Goal: Task Accomplishment & Management: Manage account settings

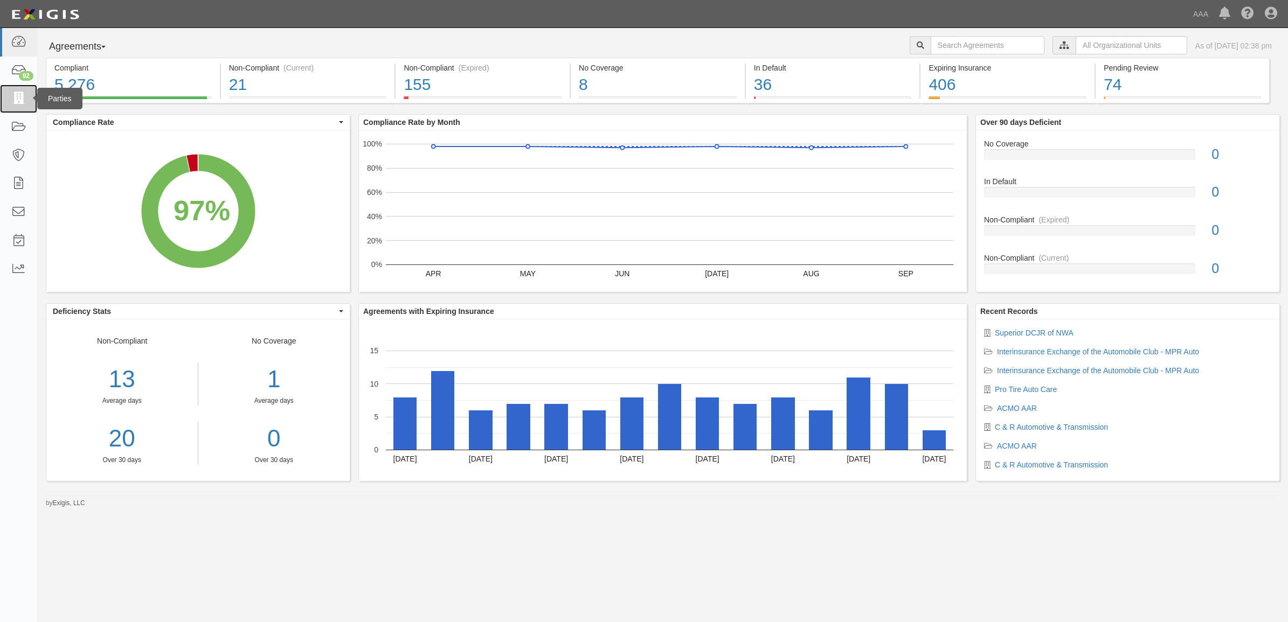
click at [20, 101] on icon at bounding box center [18, 99] width 15 height 12
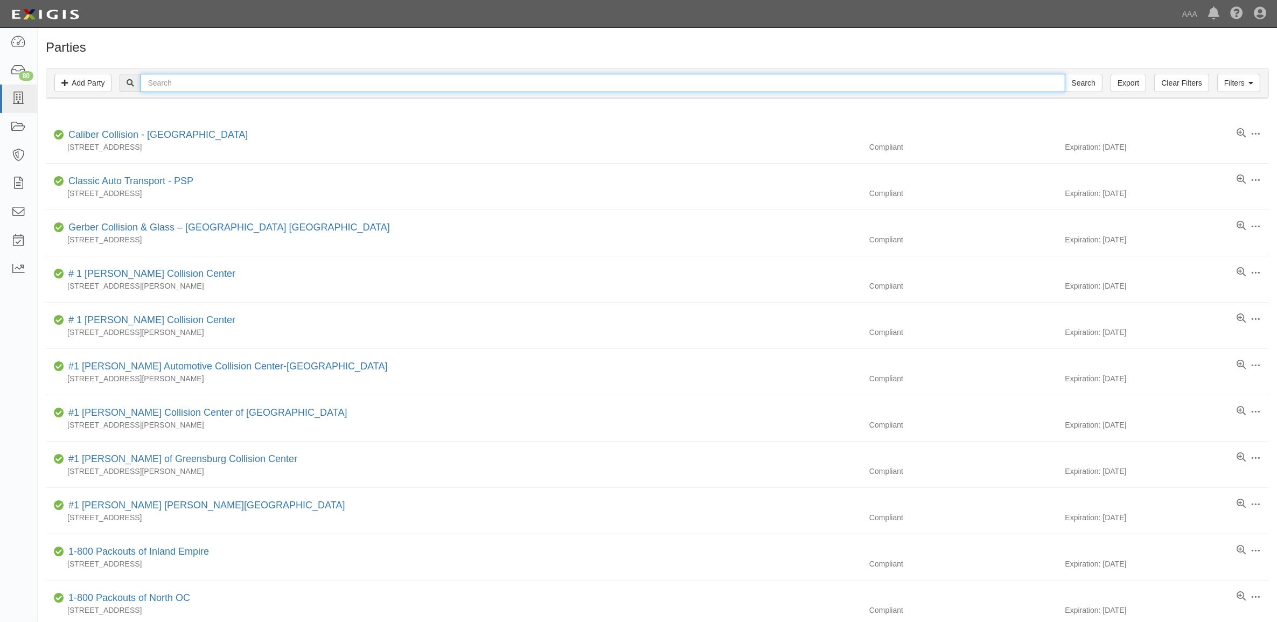
click at [329, 88] on input "text" at bounding box center [603, 83] width 924 height 18
type input "Caliber Collision Center - [GEOGRAPHIC_DATA]"
click at [1065, 74] on input "Search" at bounding box center [1084, 83] width 38 height 18
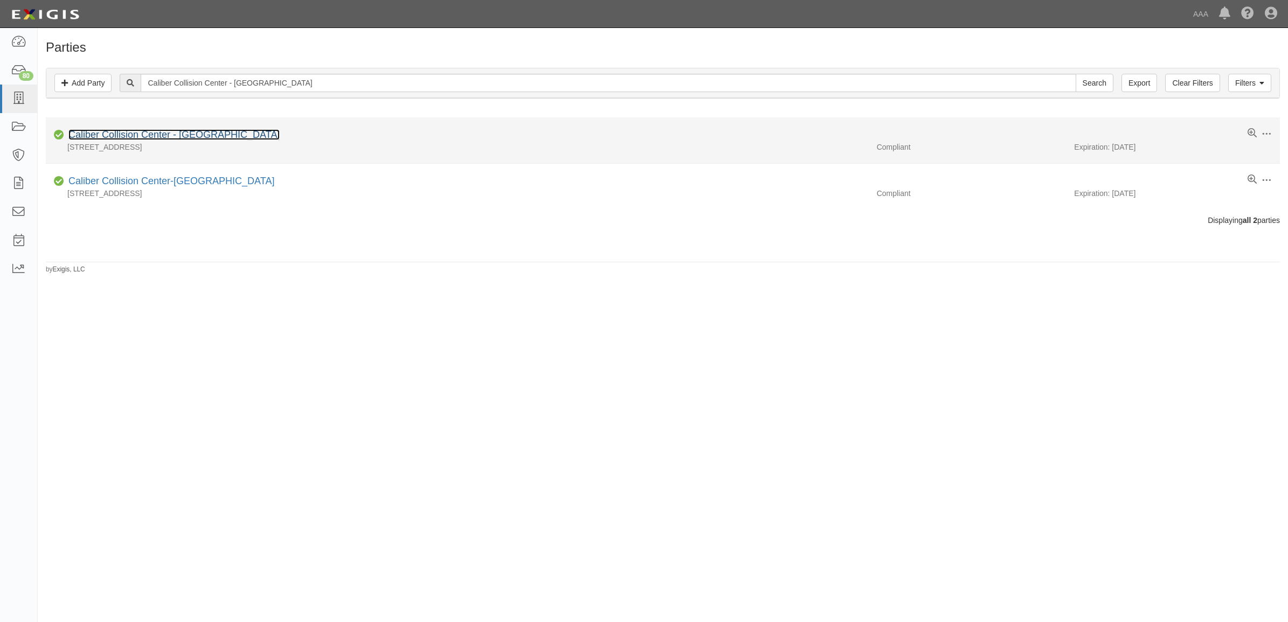
click at [176, 139] on link "Caliber Collision Center - [GEOGRAPHIC_DATA]" at bounding box center [173, 134] width 211 height 11
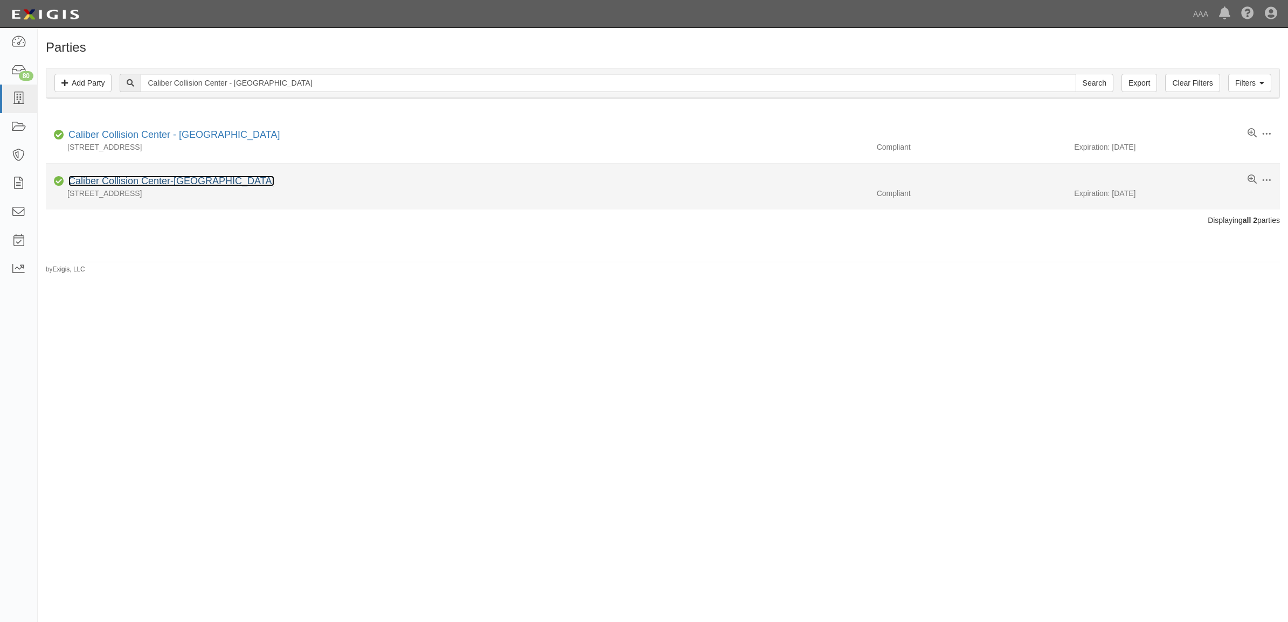
click at [163, 183] on link "Caliber Collision Center-Simi Valley" at bounding box center [171, 181] width 206 height 11
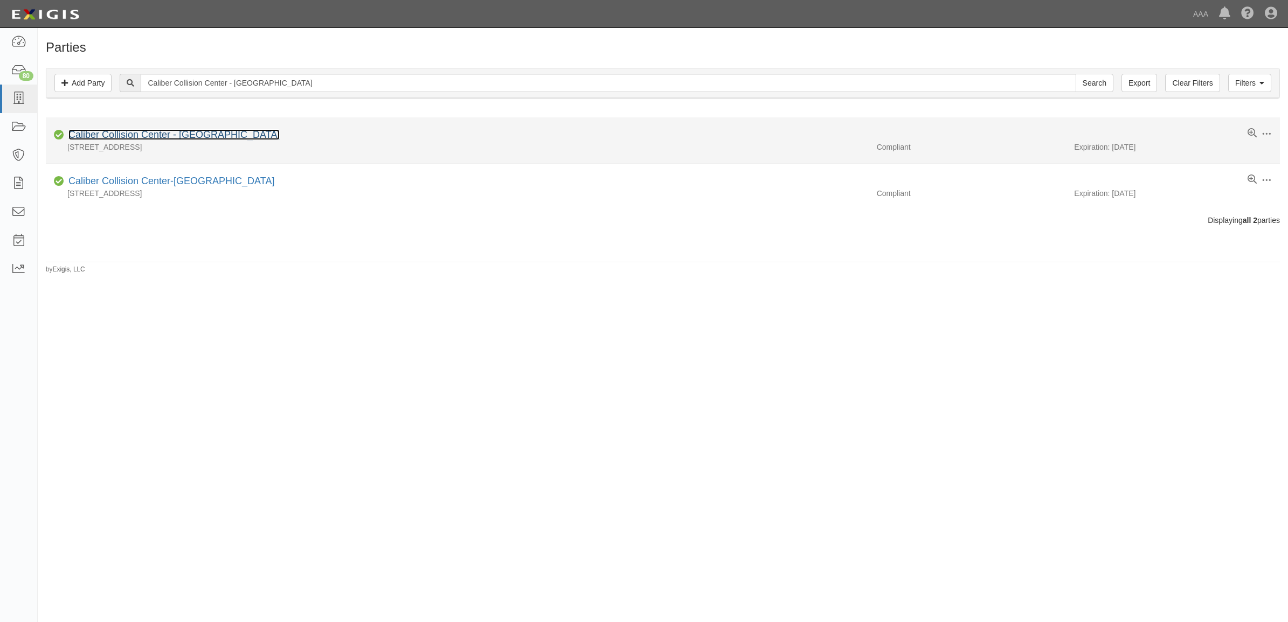
click at [162, 134] on link "Caliber Collision Center - [GEOGRAPHIC_DATA]" at bounding box center [173, 134] width 211 height 11
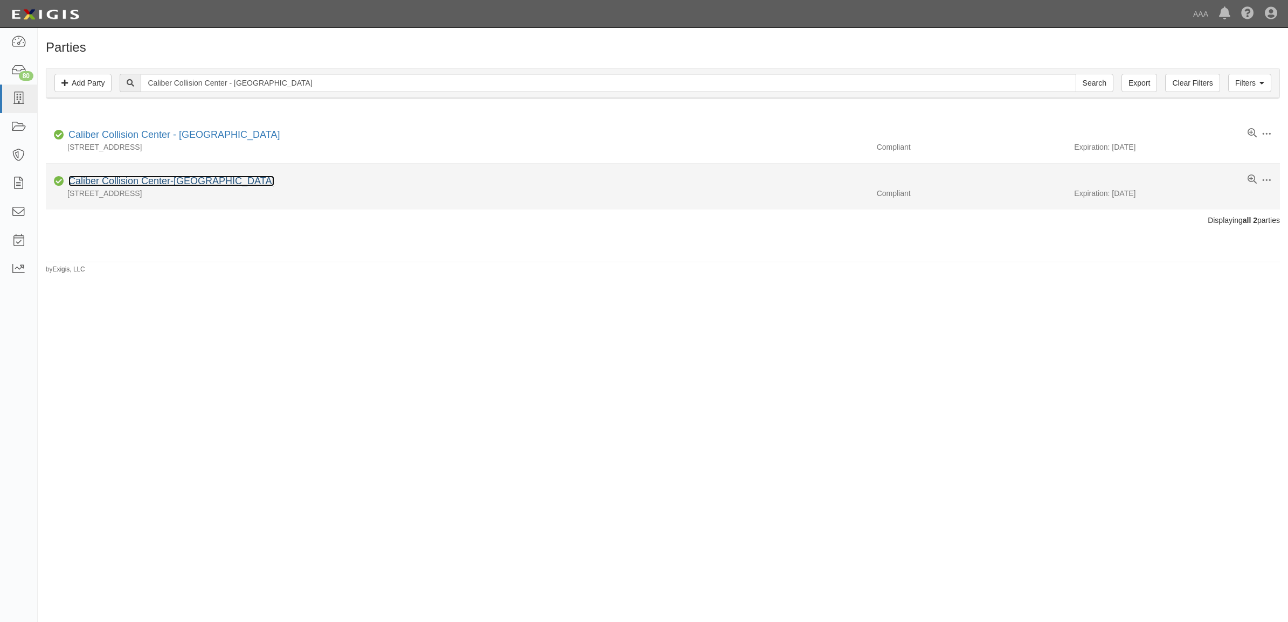
click at [197, 181] on link "Caliber Collision Center-[GEOGRAPHIC_DATA]" at bounding box center [171, 181] width 206 height 11
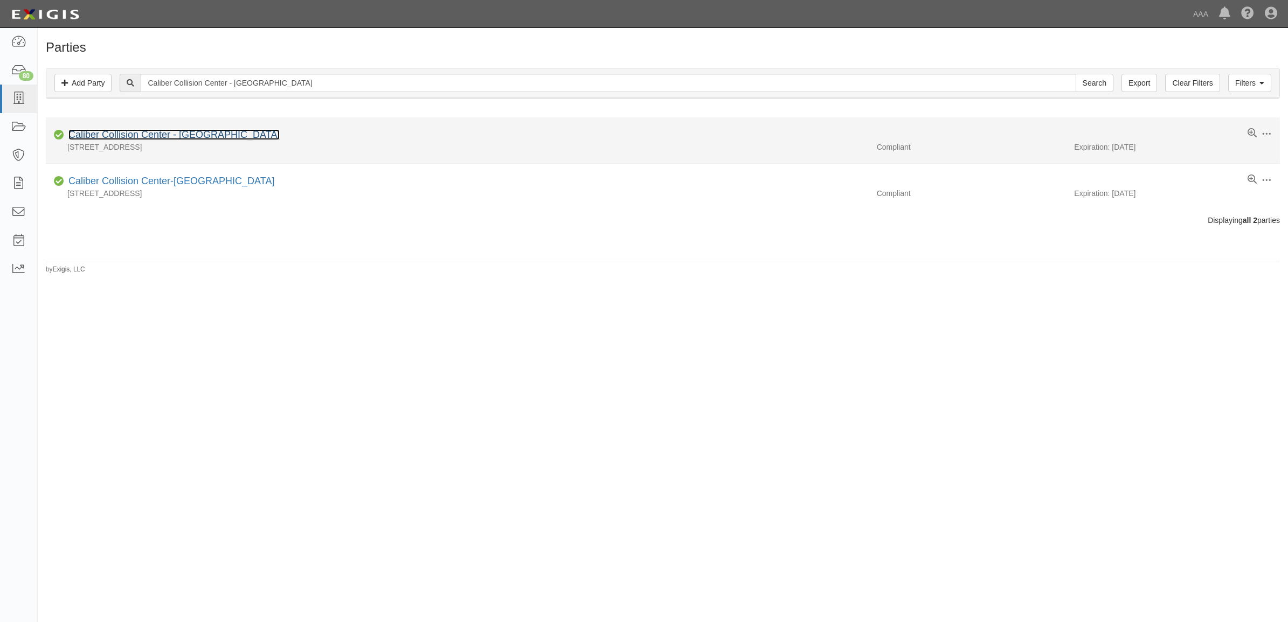
click at [162, 138] on link "Caliber Collision Center - [GEOGRAPHIC_DATA]" at bounding box center [173, 134] width 211 height 11
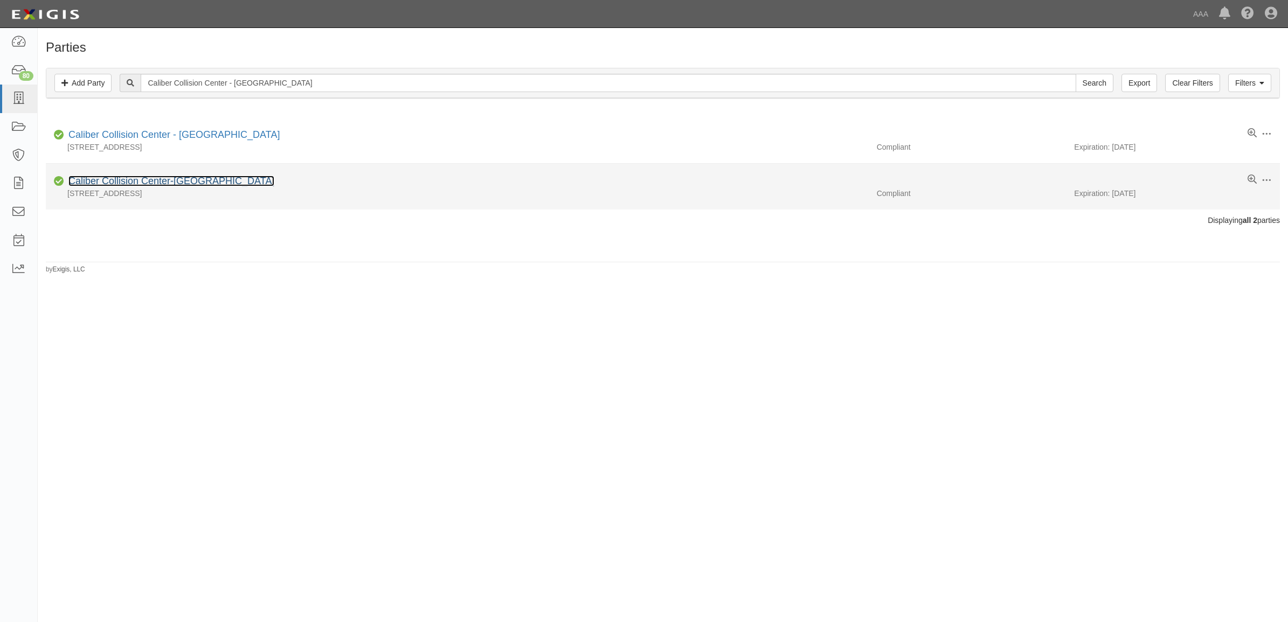
click at [128, 183] on link "Caliber Collision Center-Simi Valley" at bounding box center [171, 181] width 206 height 11
click at [199, 180] on link "Caliber Collision Center-[GEOGRAPHIC_DATA]" at bounding box center [171, 181] width 206 height 11
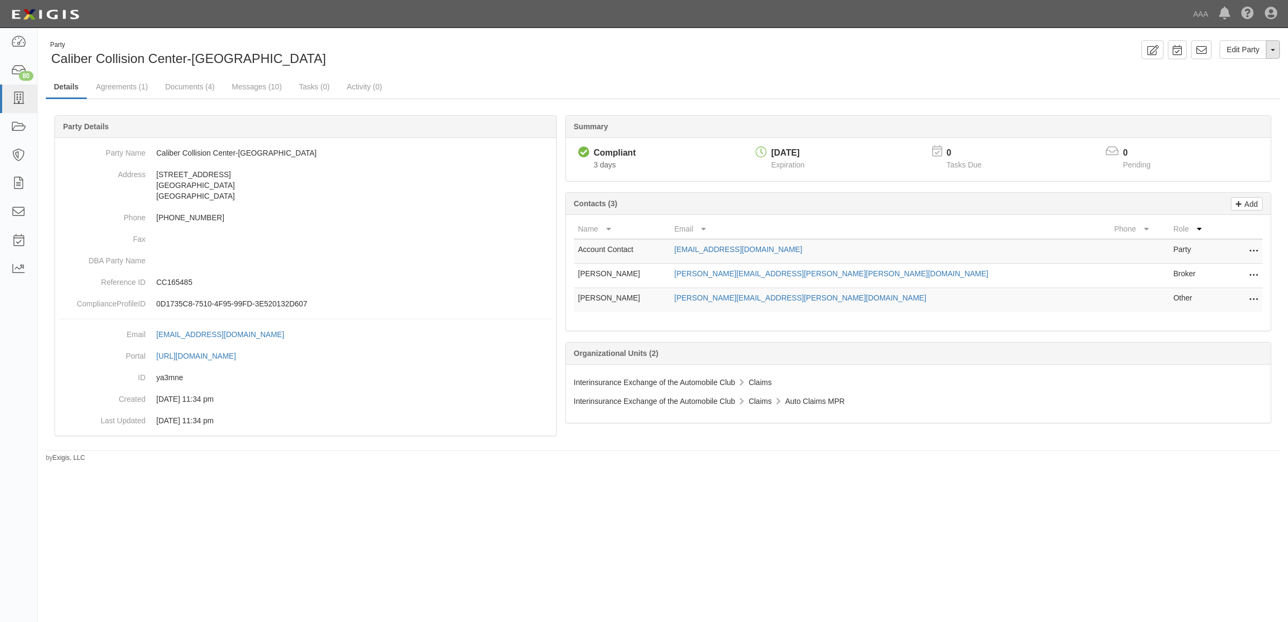
click at [1270, 50] on span "button" at bounding box center [1272, 50] width 4 height 2
click at [1241, 85] on link "Archive Party" at bounding box center [1236, 84] width 85 height 14
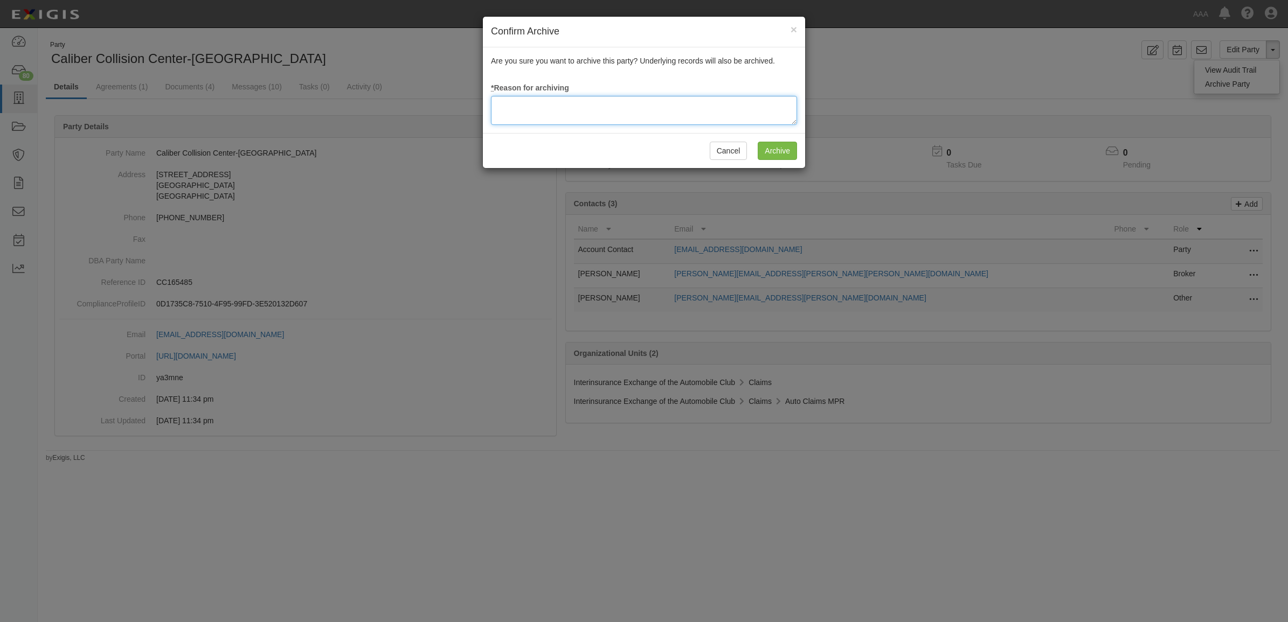
click at [583, 109] on textarea at bounding box center [644, 110] width 306 height 29
type textarea "Duplicate"
click at [780, 150] on input "Archive" at bounding box center [776, 151] width 39 height 18
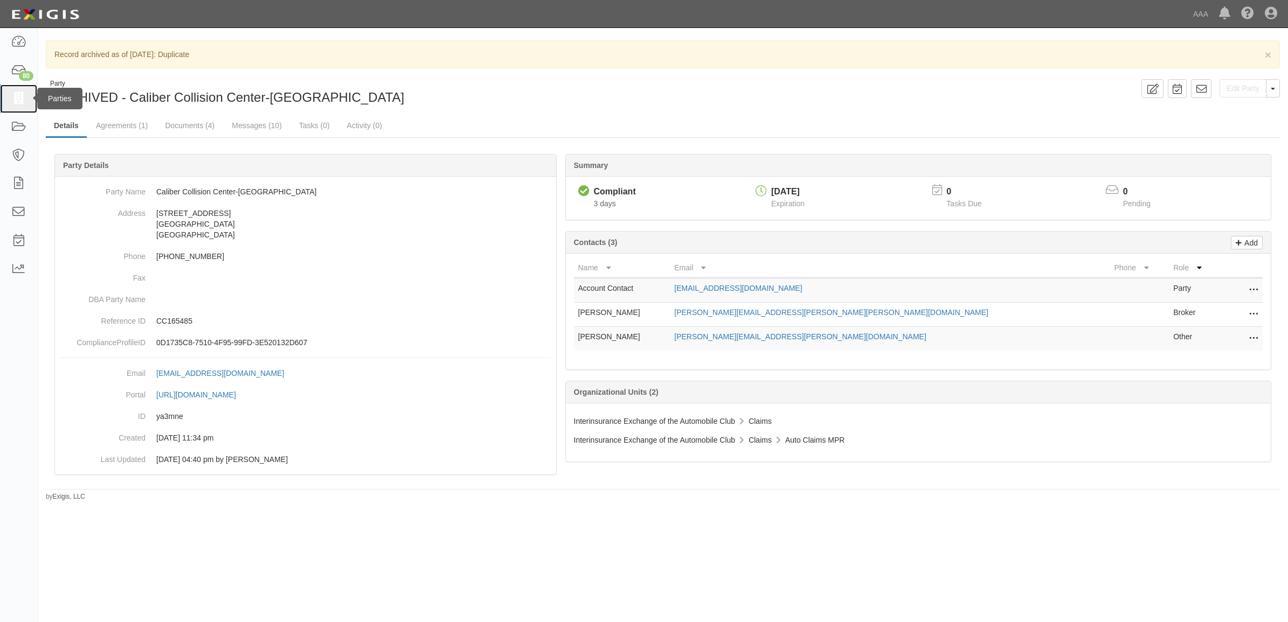
click at [23, 103] on icon at bounding box center [18, 99] width 15 height 12
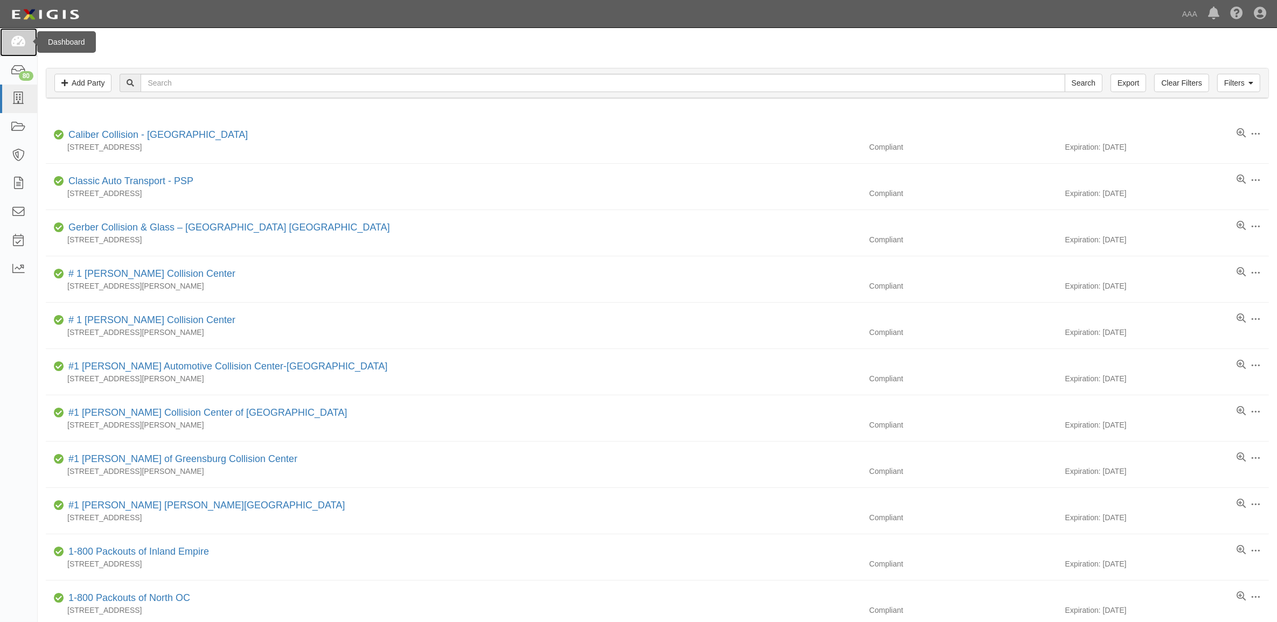
click at [27, 44] on link at bounding box center [18, 42] width 37 height 29
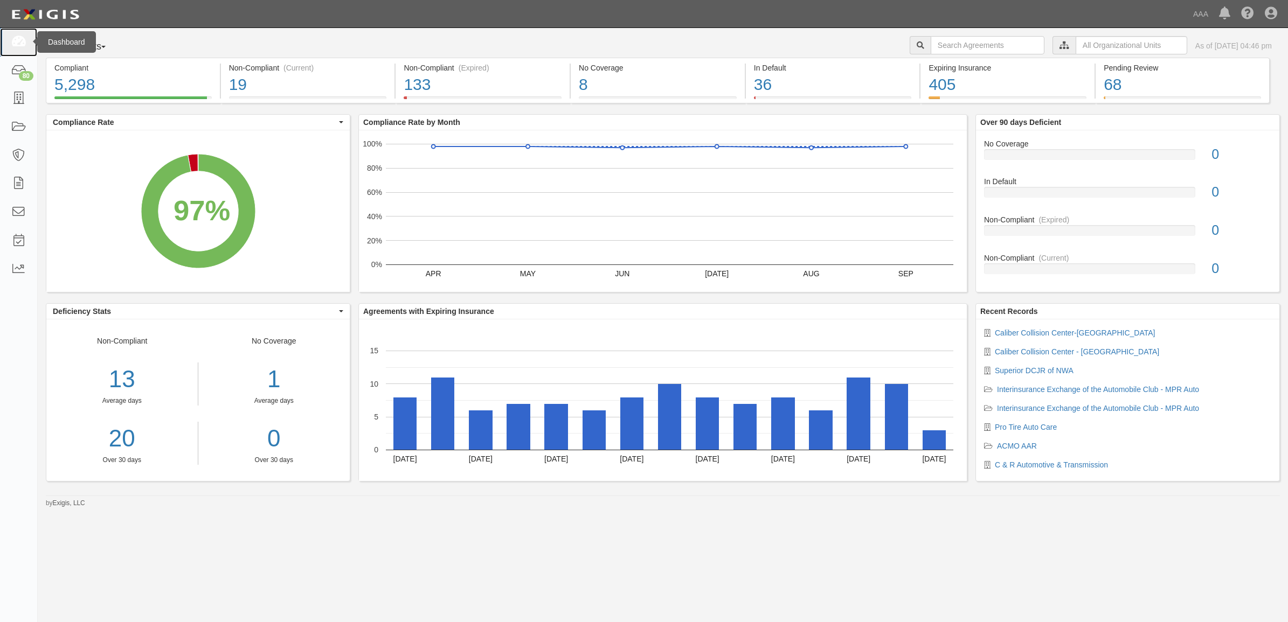
click at [20, 39] on icon at bounding box center [18, 42] width 15 height 12
click at [23, 105] on icon at bounding box center [18, 99] width 15 height 12
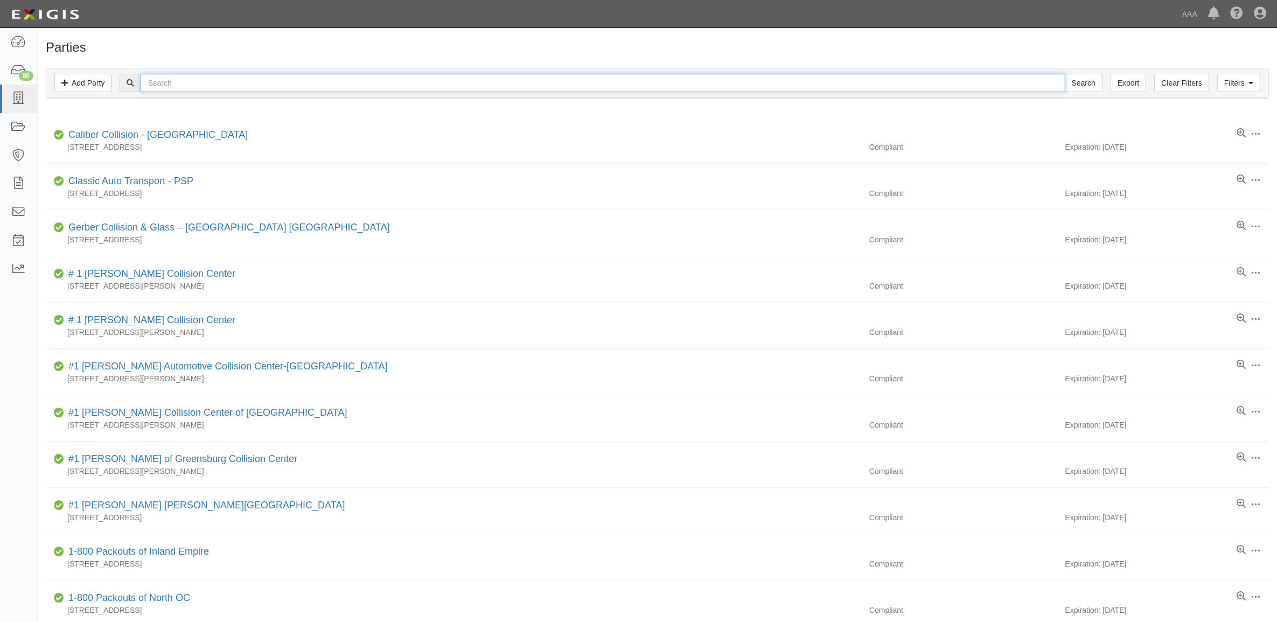
click at [197, 86] on input "text" at bounding box center [603, 83] width 924 height 18
type input "sUPERIOR"
click at [1065, 74] on input "Search" at bounding box center [1084, 83] width 38 height 18
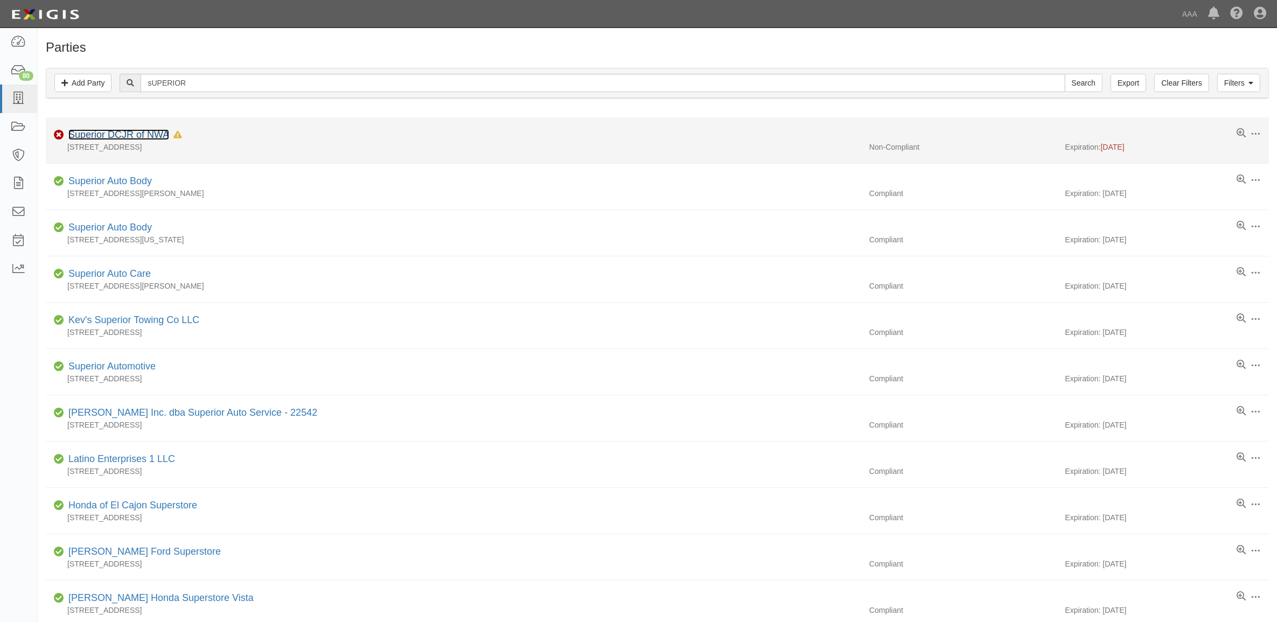
click at [127, 140] on link "Superior DCJR of NWA" at bounding box center [118, 134] width 101 height 11
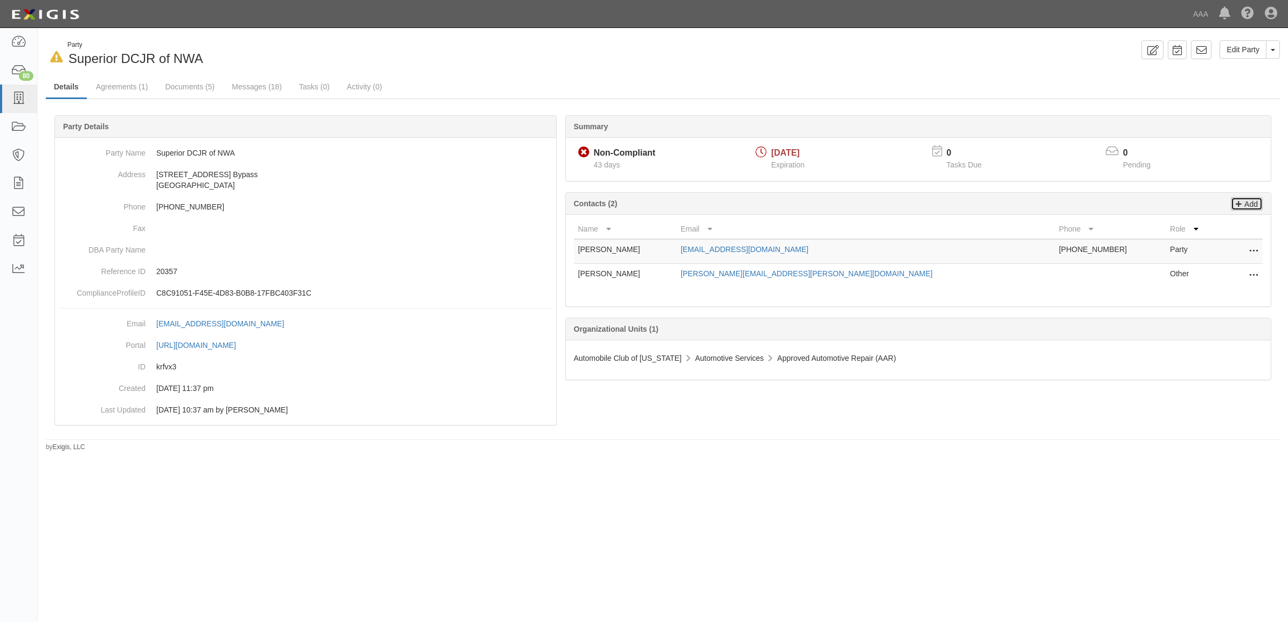
click at [1248, 202] on p "Add" at bounding box center [1249, 204] width 16 height 12
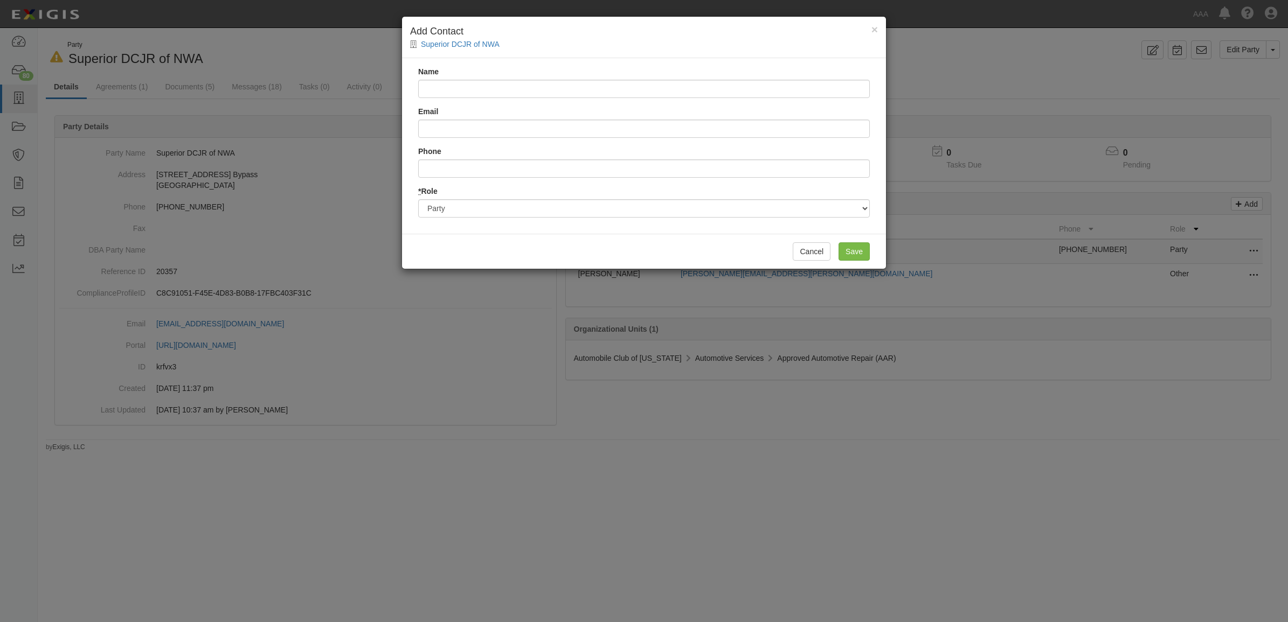
click at [477, 88] on input "Name" at bounding box center [643, 89] width 451 height 18
type input "w"
type input "William Breden"
drag, startPoint x: 455, startPoint y: 131, endPoint x: 465, endPoint y: 147, distance: 18.8
click at [455, 131] on input "Email" at bounding box center [643, 129] width 451 height 18
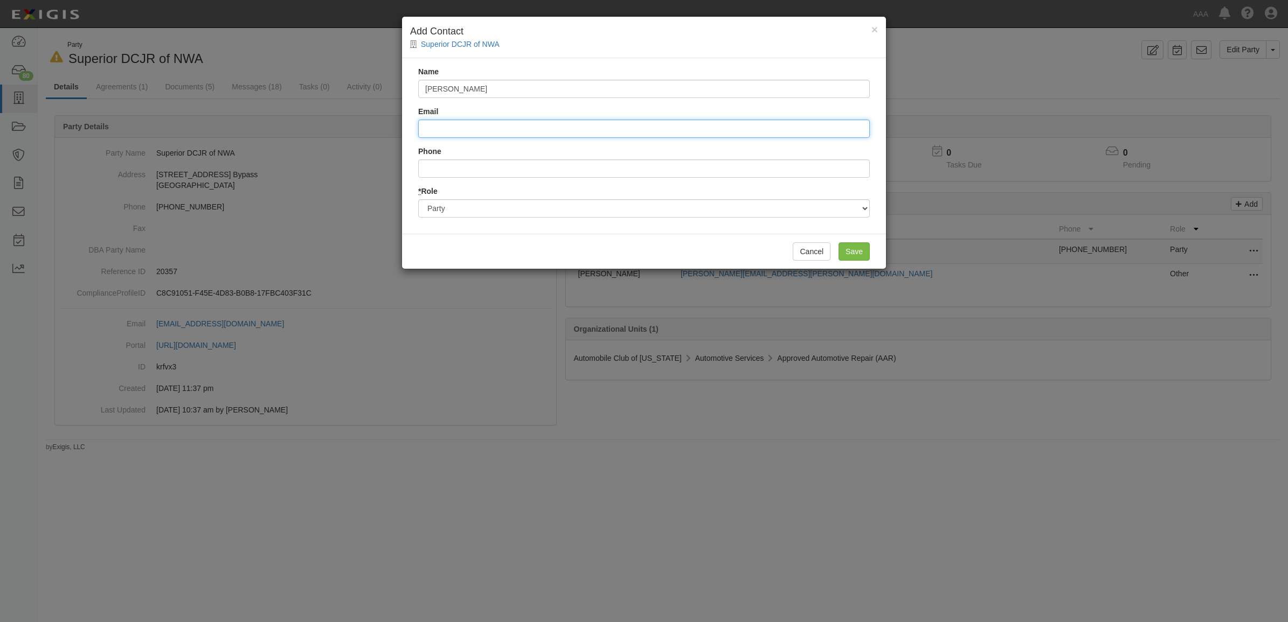
paste input "[EMAIL_ADDRESS][DOMAIN_NAME]"
type input "[EMAIL_ADDRESS][DOMAIN_NAME]"
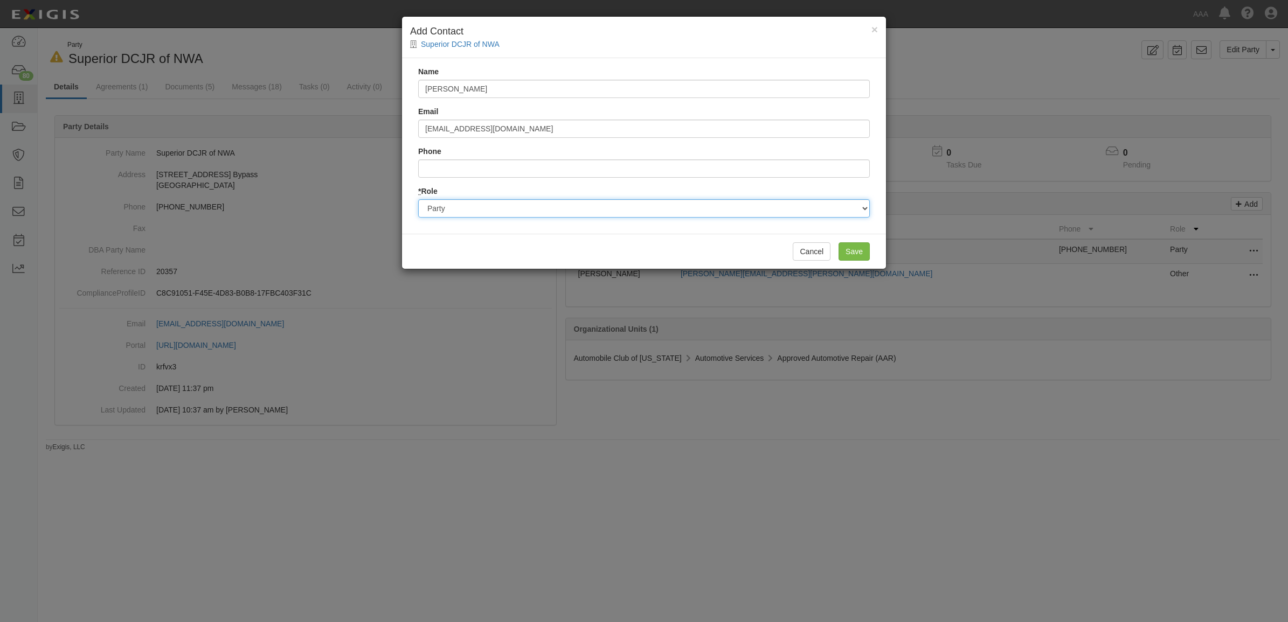
click at [472, 207] on select "Party Broker Other" at bounding box center [643, 208] width 451 height 18
select select "Broker"
click at [418, 199] on select "Party Broker Other" at bounding box center [643, 208] width 451 height 18
drag, startPoint x: 857, startPoint y: 246, endPoint x: 844, endPoint y: 246, distance: 12.4
click at [857, 246] on input "Save" at bounding box center [853, 251] width 31 height 18
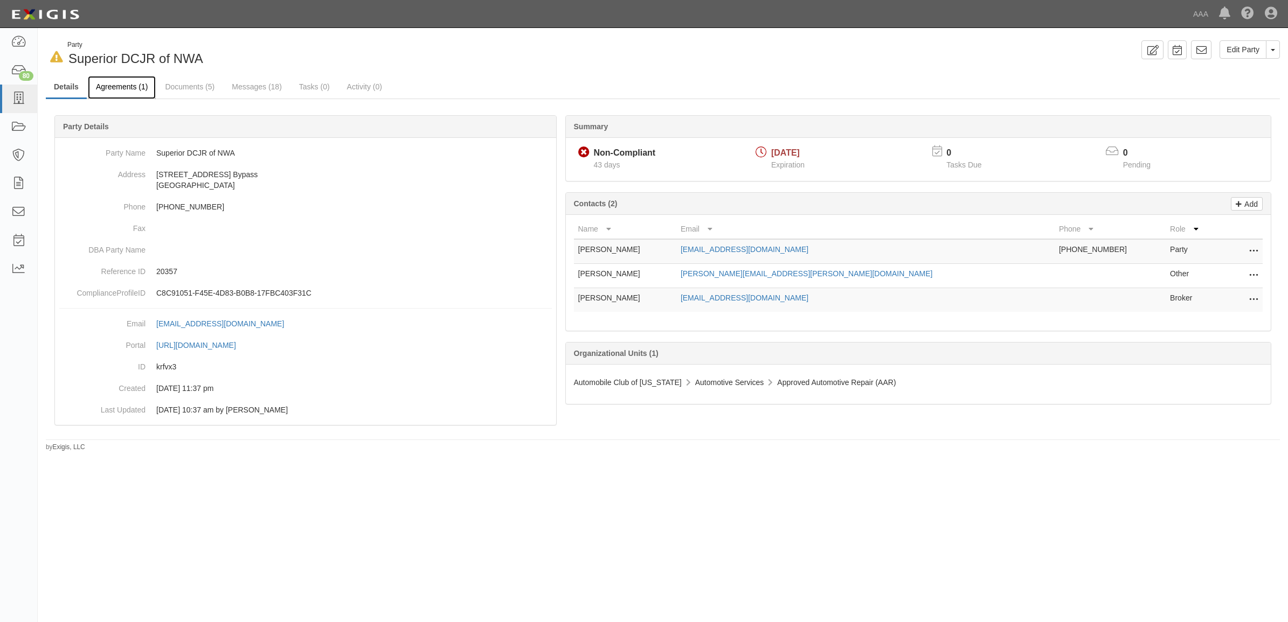
click at [127, 87] on link "Agreements (1)" at bounding box center [122, 87] width 68 height 23
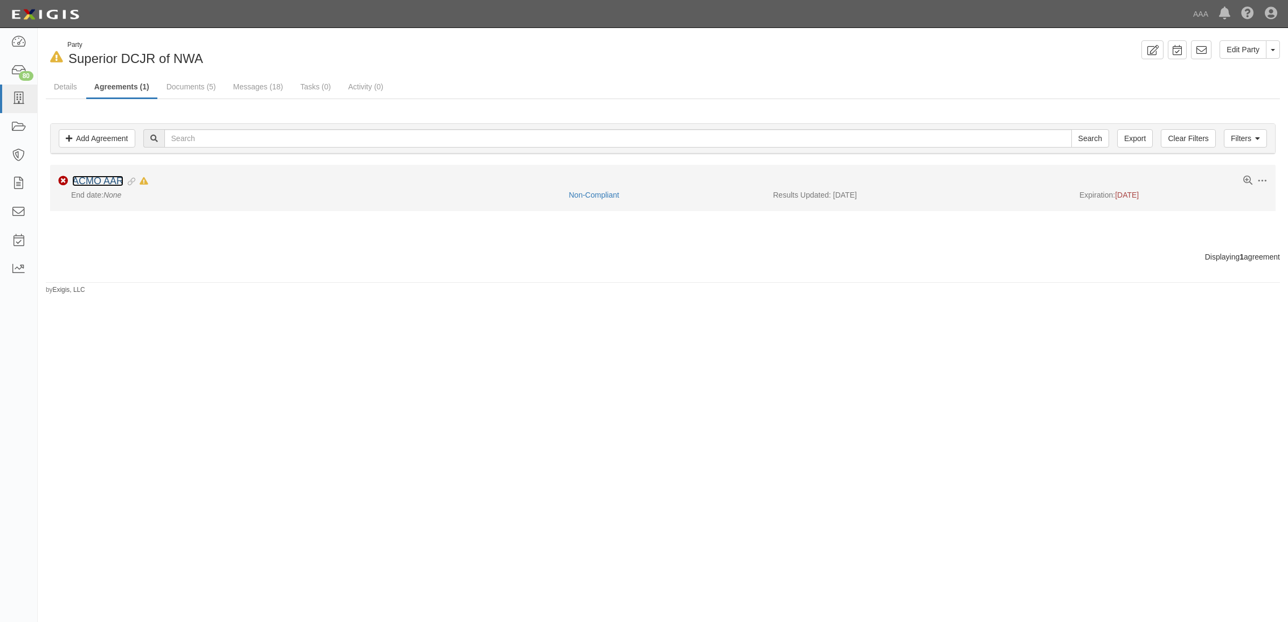
click at [110, 182] on link "ACMO AAR" at bounding box center [97, 181] width 51 height 11
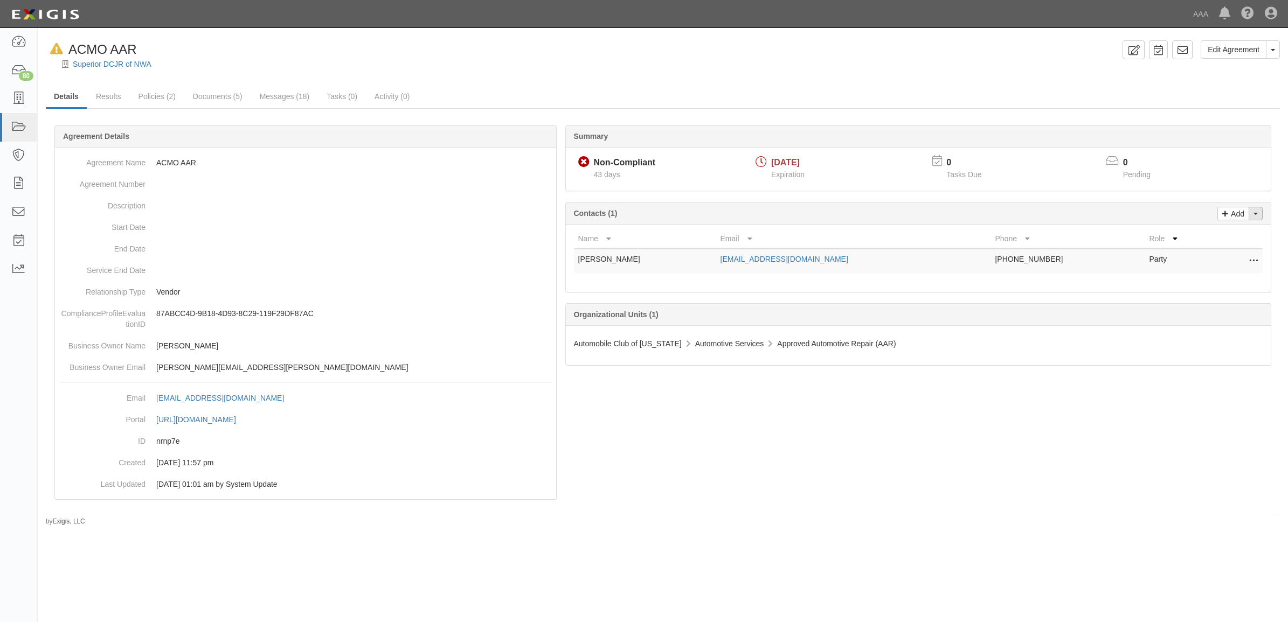
click at [1257, 211] on button "Toggle Contact Dropdown" at bounding box center [1255, 213] width 14 height 13
click at [1223, 235] on link "Change contacts" at bounding box center [1219, 233] width 85 height 14
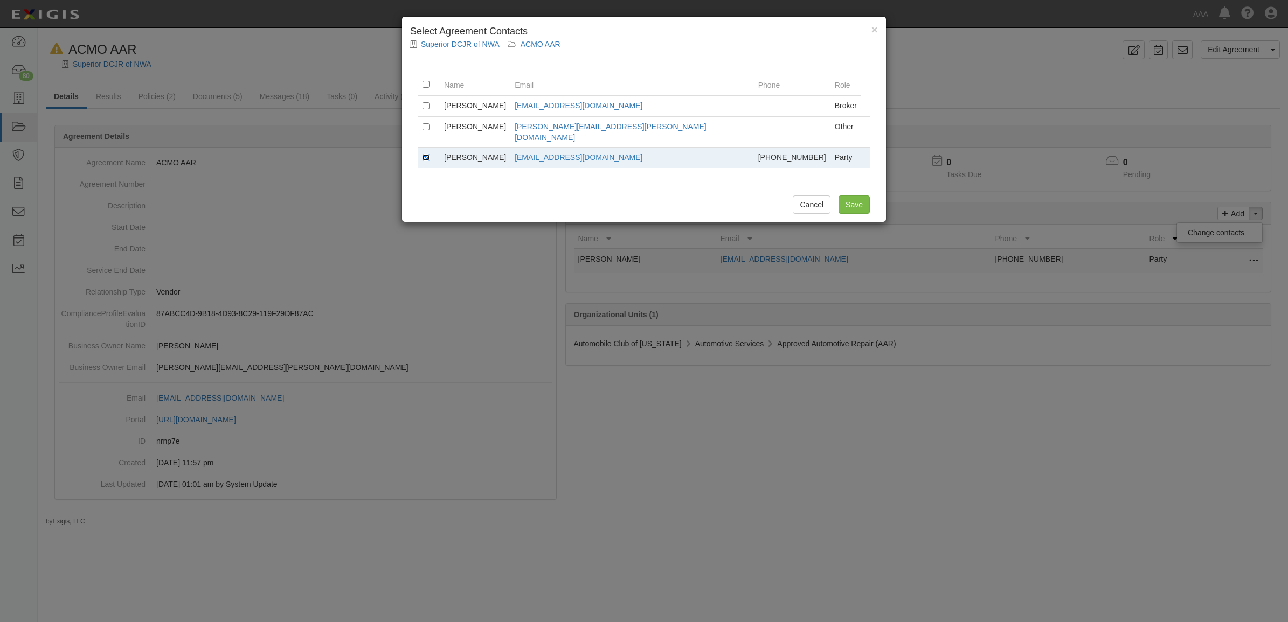
click at [424, 154] on input "checkbox" at bounding box center [425, 157] width 7 height 7
checkbox input "false"
click at [422, 103] on input "checkbox" at bounding box center [425, 105] width 7 height 7
checkbox input "true"
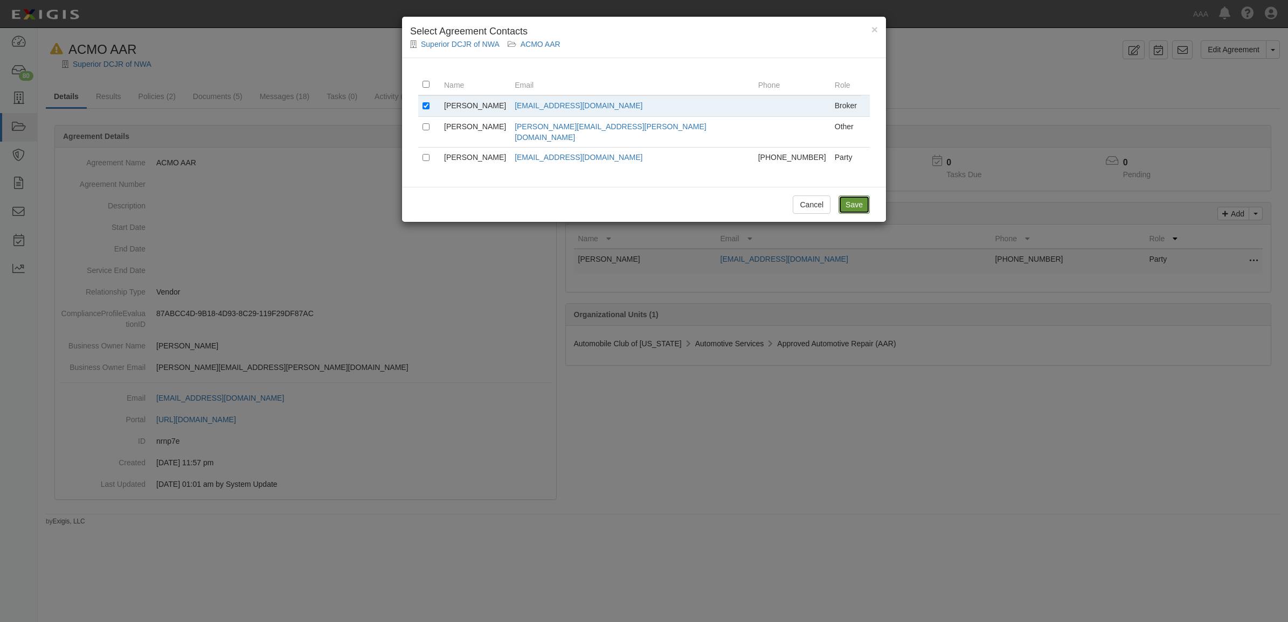
click at [856, 196] on input "Save" at bounding box center [853, 205] width 31 height 18
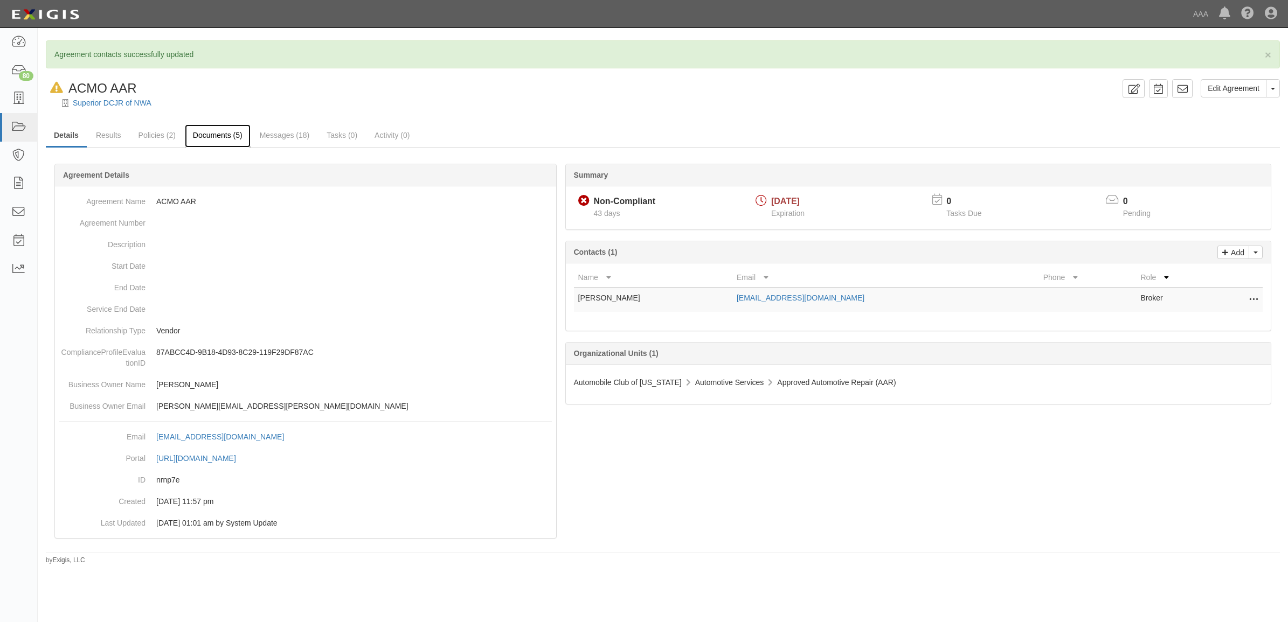
click at [203, 133] on link "Documents (5)" at bounding box center [218, 135] width 66 height 23
